Goal: Transaction & Acquisition: Purchase product/service

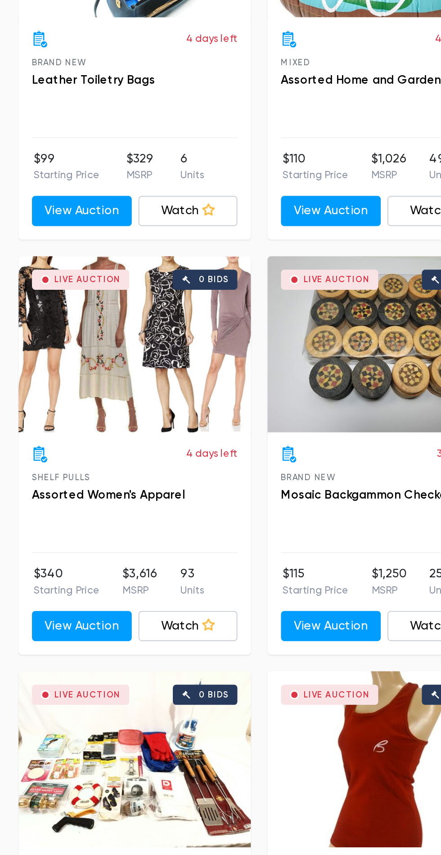
scroll to position [4585, 0]
click at [161, 590] on div "Live Auction 0 bids" at bounding box center [153, 571] width 125 height 95
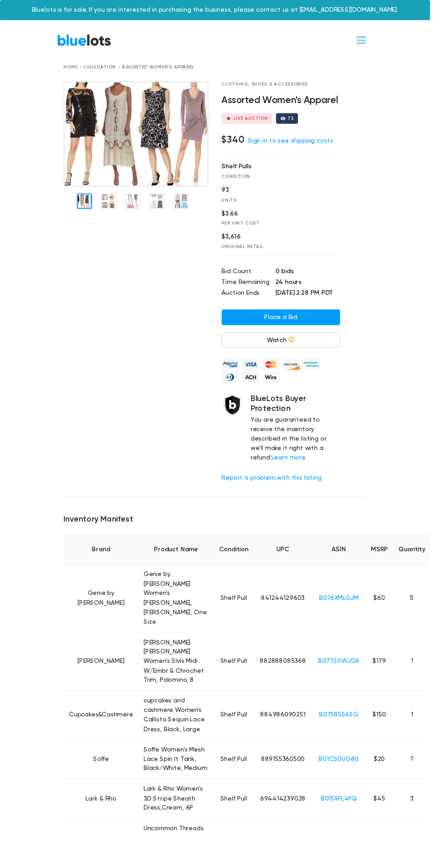
click at [152, 160] on img at bounding box center [139, 137] width 149 height 108
click at [137, 149] on img at bounding box center [139, 137] width 149 height 108
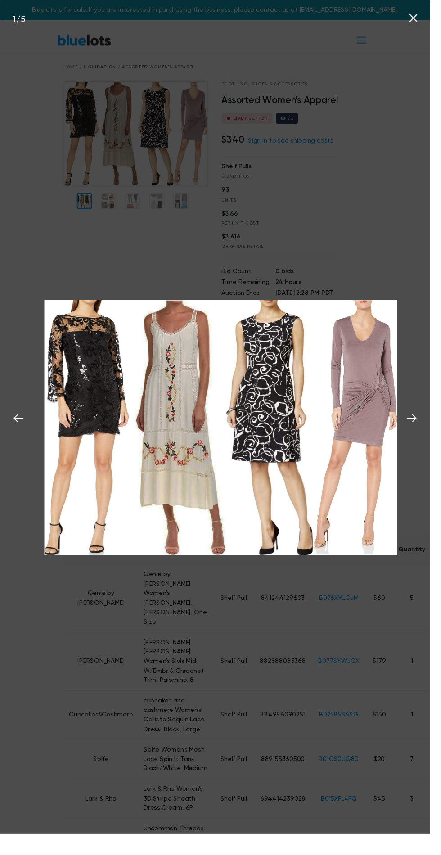
click at [427, 433] on icon at bounding box center [422, 429] width 10 height 8
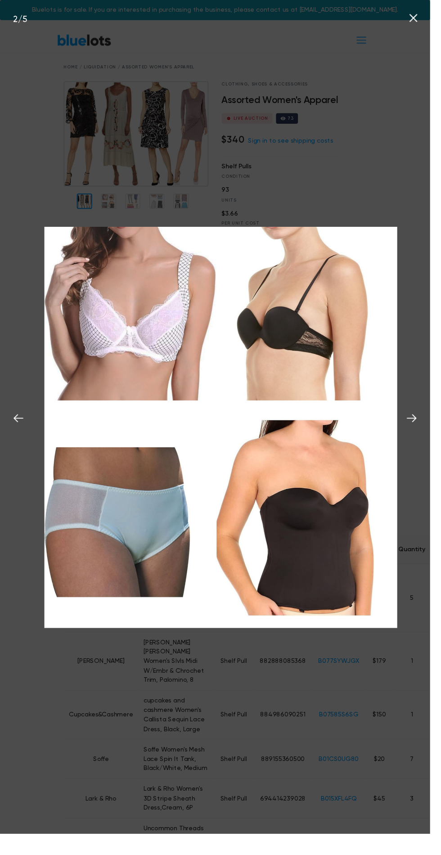
click at [429, 436] on icon at bounding box center [422, 429] width 14 height 14
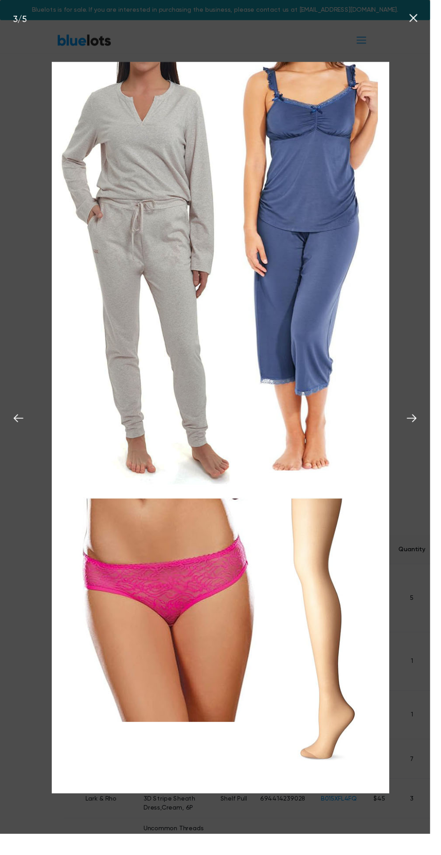
click at [429, 436] on icon at bounding box center [422, 429] width 14 height 14
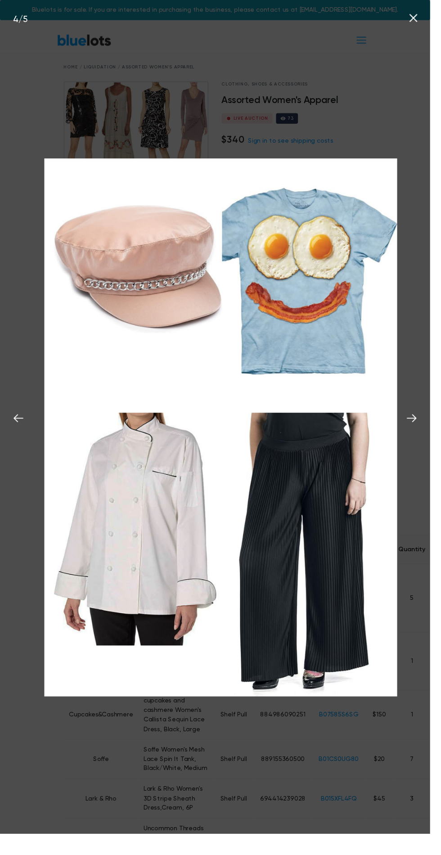
click at [432, 438] on button at bounding box center [422, 428] width 20 height 20
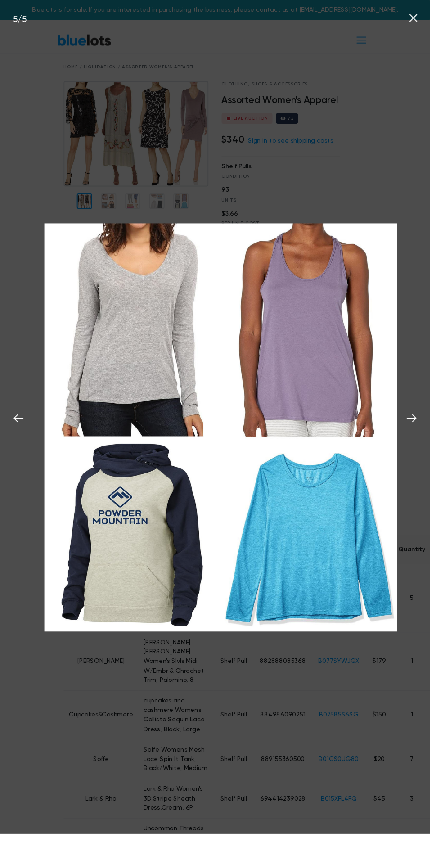
click at [429, 436] on icon at bounding box center [422, 429] width 14 height 14
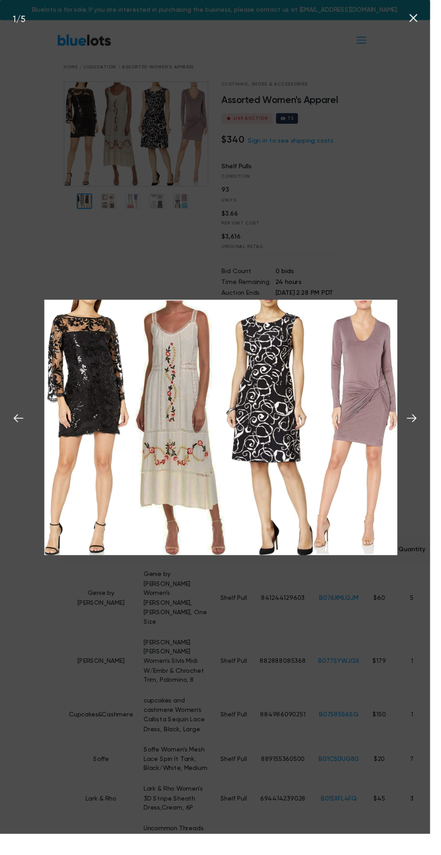
click at [429, 436] on icon at bounding box center [422, 429] width 14 height 14
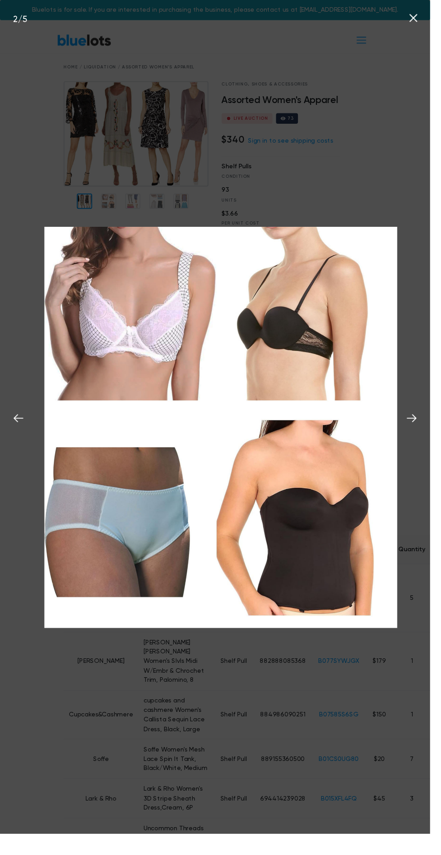
click at [432, 438] on button at bounding box center [422, 428] width 20 height 20
